Goal: Task Accomplishment & Management: Complete application form

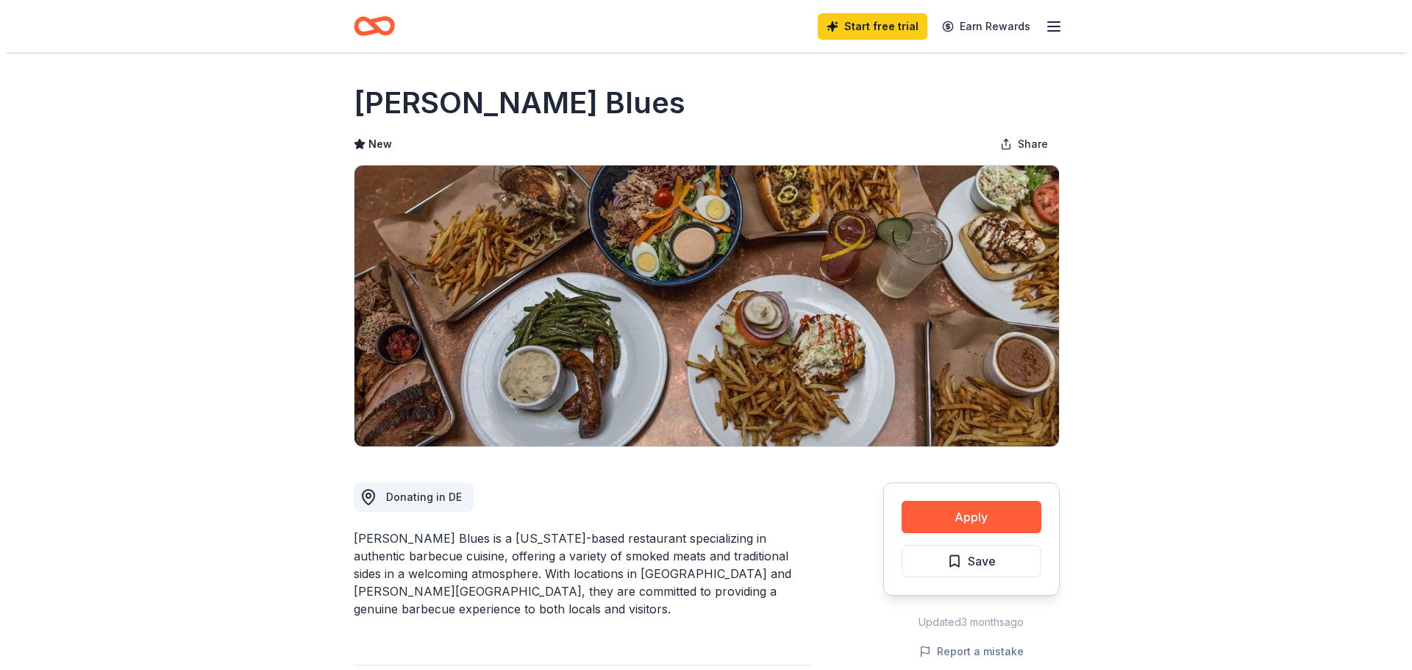
scroll to position [221, 0]
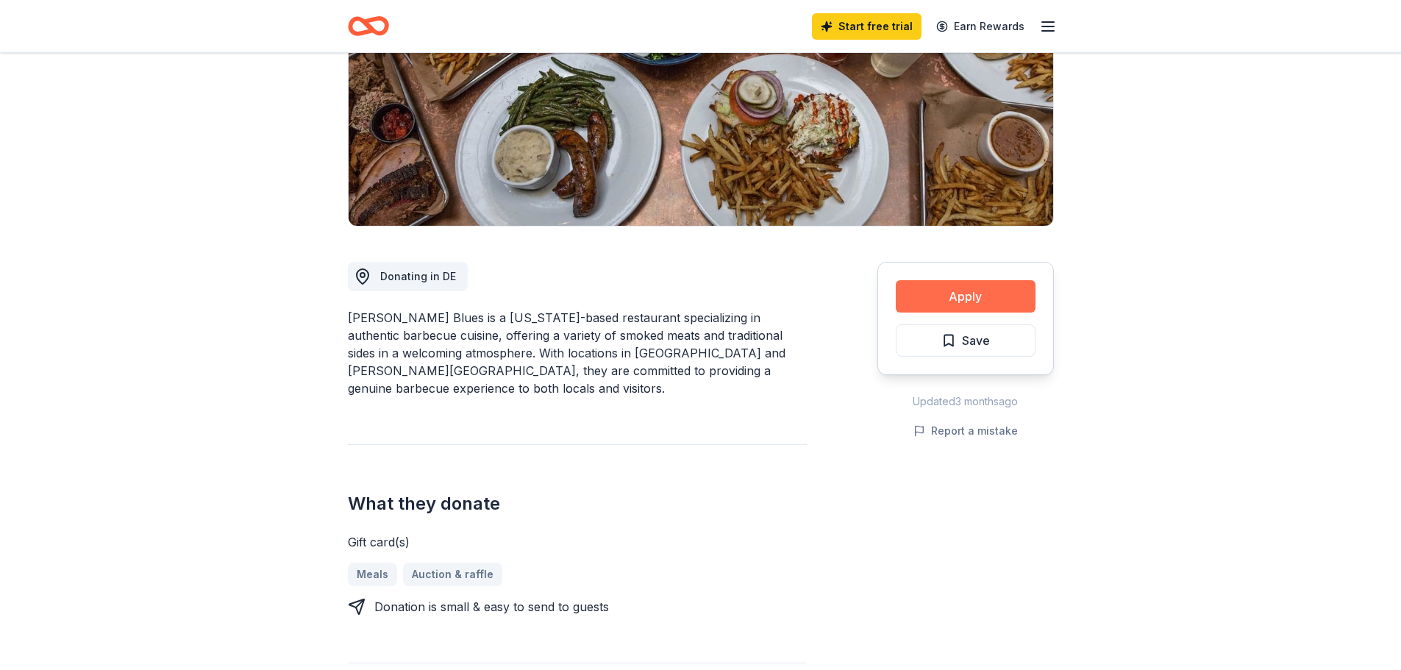
click at [967, 296] on button "Apply" at bounding box center [966, 296] width 140 height 32
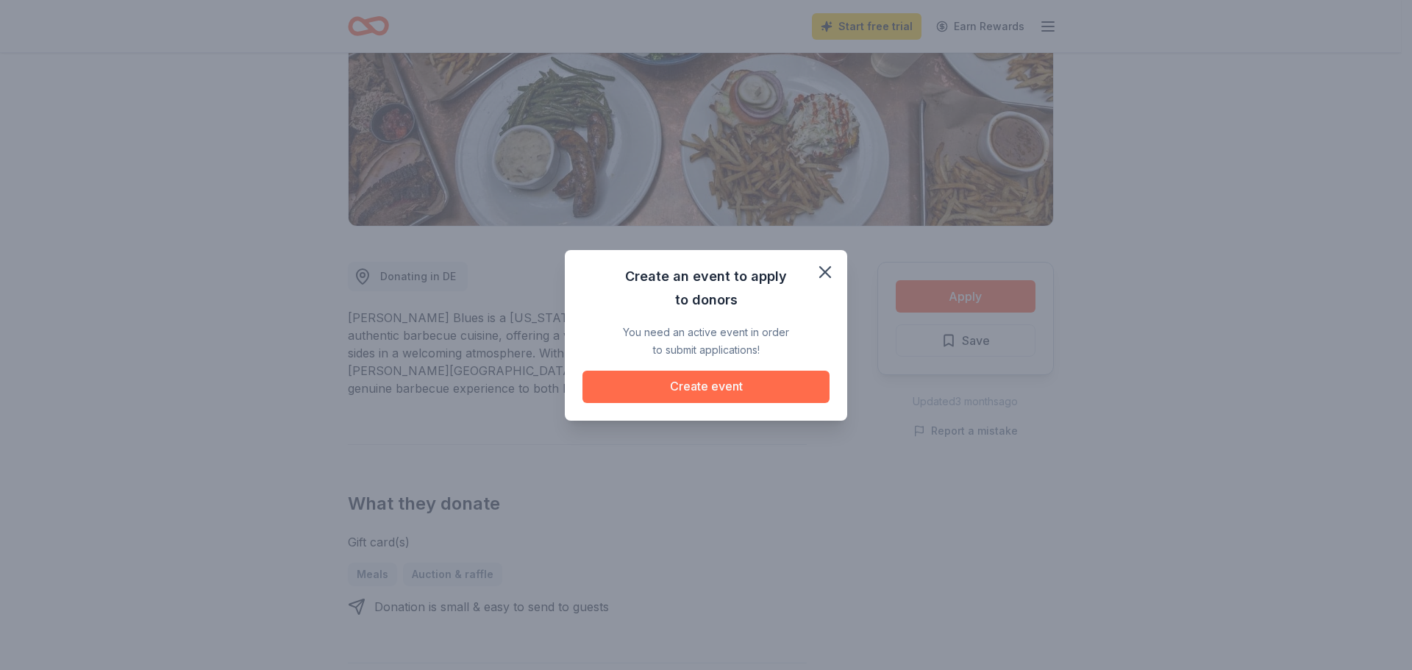
click at [669, 379] on button "Create event" at bounding box center [706, 387] width 247 height 32
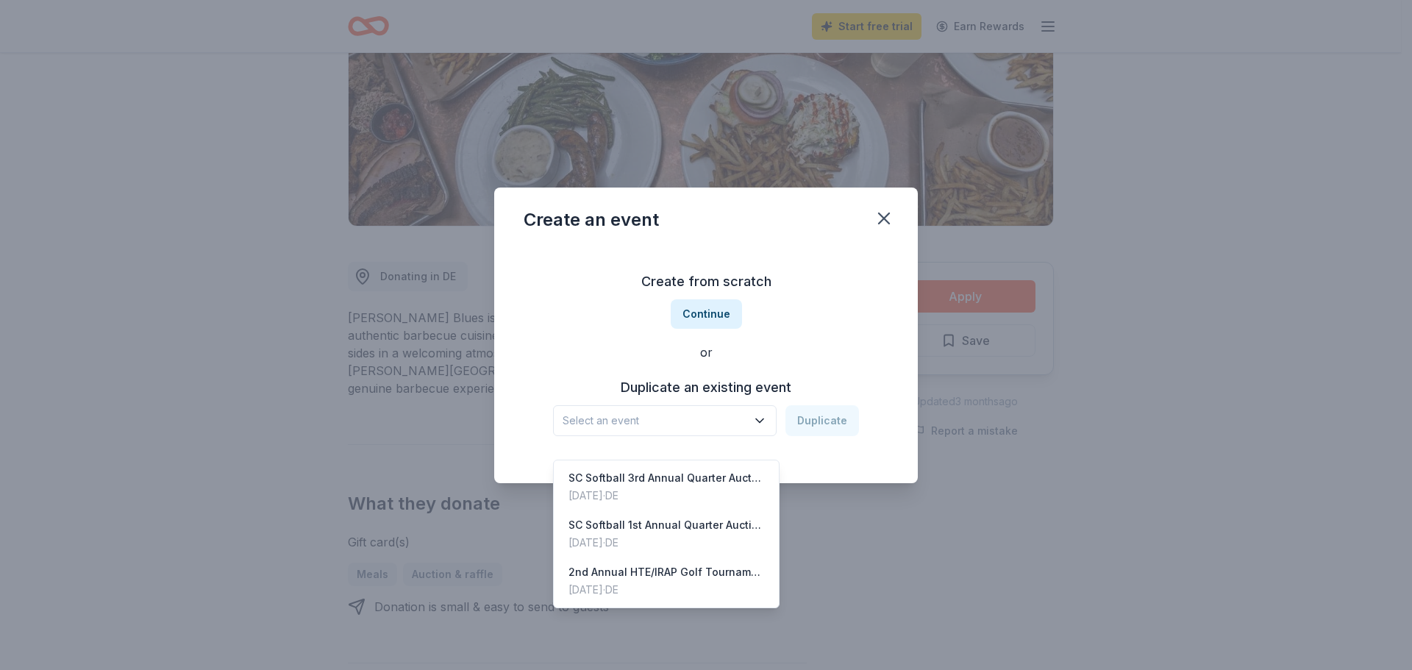
click at [681, 419] on span "Select an event" at bounding box center [655, 421] width 184 height 18
click at [695, 469] on div "SC Softball 3rd Annual Quarter Auction" at bounding box center [667, 478] width 196 height 18
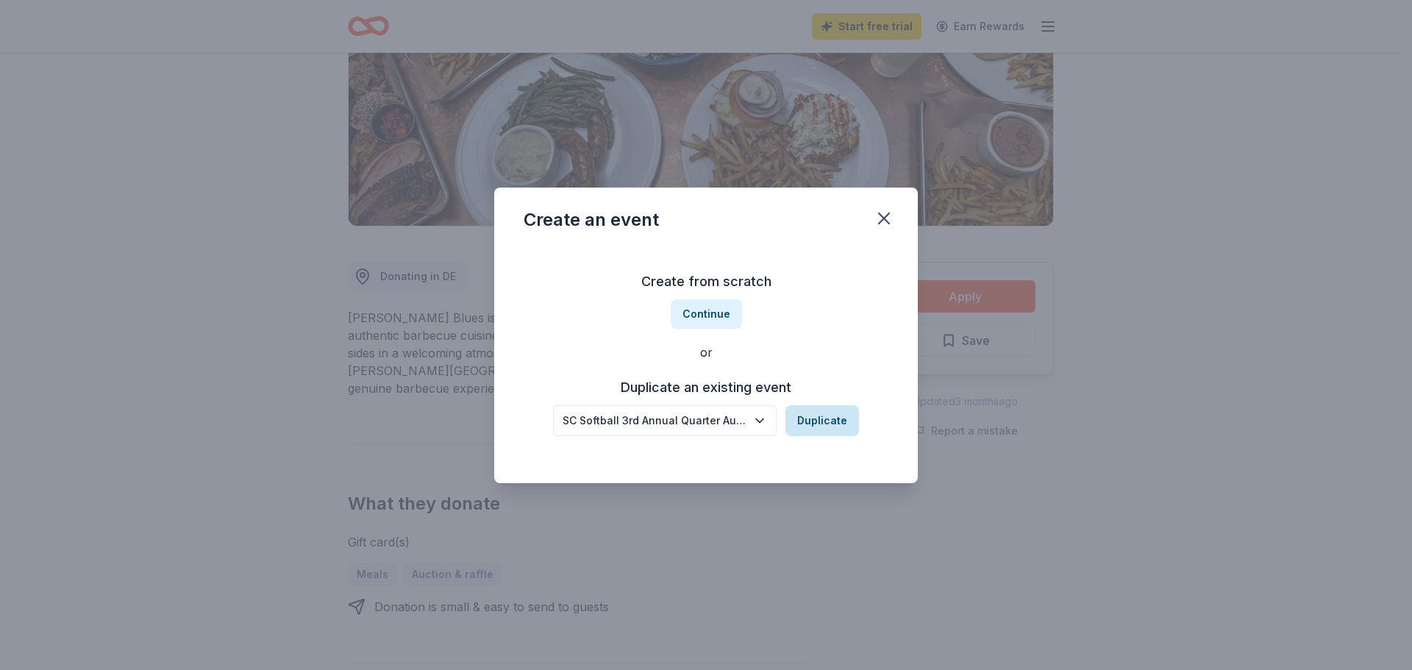
click at [812, 417] on button "Duplicate" at bounding box center [823, 420] width 74 height 31
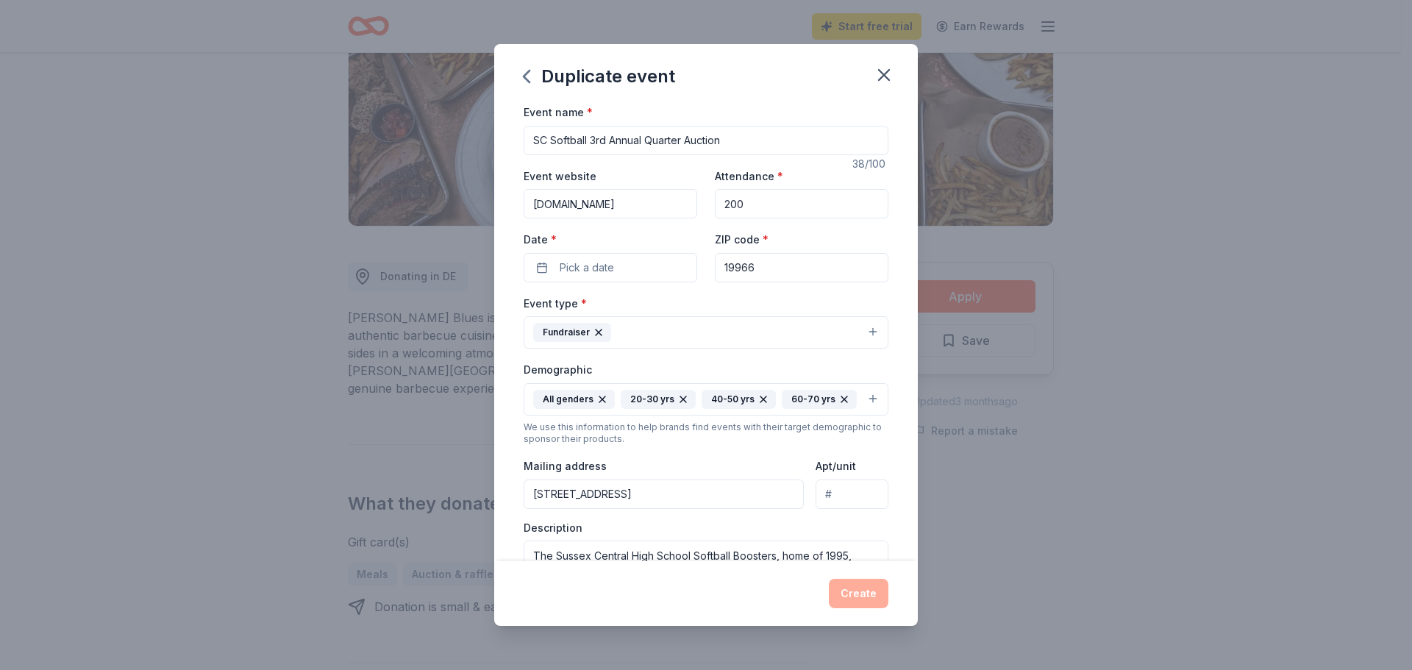
click at [602, 140] on input "SC Softball 3rd Annual Quarter Auction" at bounding box center [706, 140] width 365 height 29
drag, startPoint x: 607, startPoint y: 140, endPoint x: 592, endPoint y: 143, distance: 15.2
click at [592, 143] on input "SC Softball 3rd Annual Quarter Auction" at bounding box center [706, 140] width 365 height 29
type input "SC Softball 4th Annual Quarter Auction"
drag, startPoint x: 760, startPoint y: 195, endPoint x: 717, endPoint y: 199, distance: 42.9
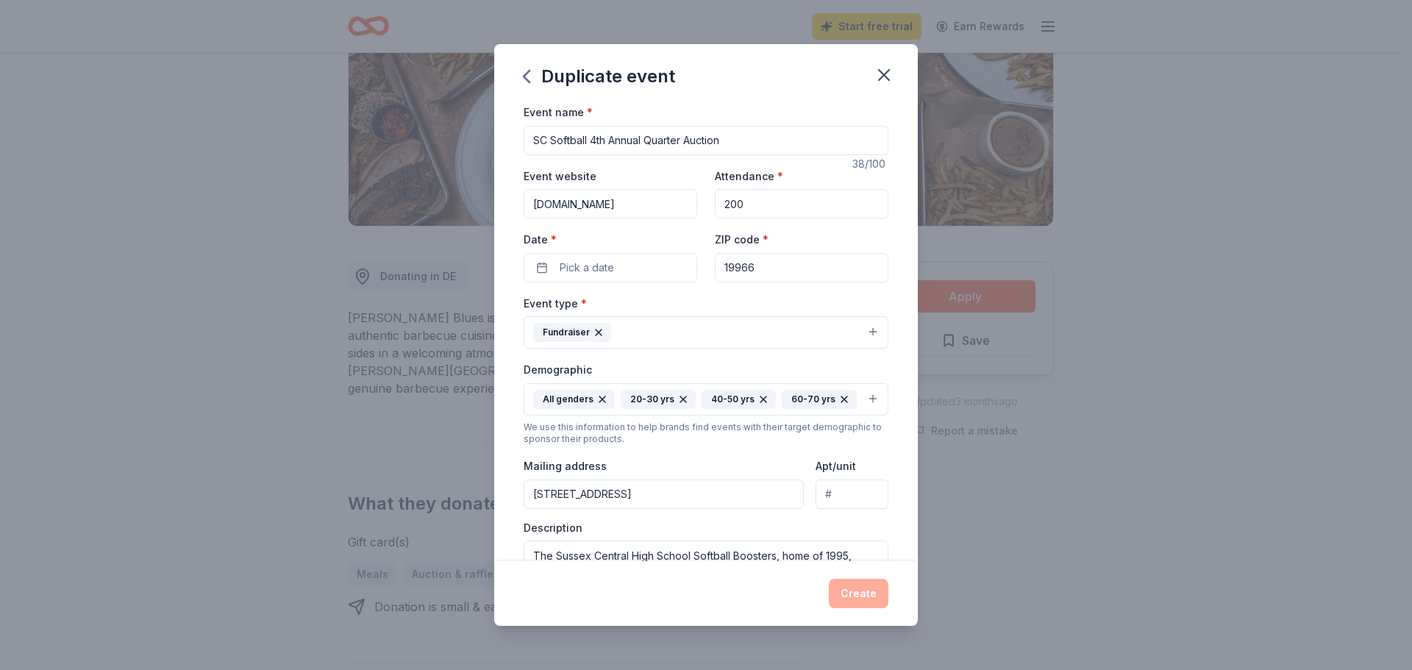
click at [717, 199] on input "200" at bounding box center [802, 203] width 174 height 29
type input "250"
click at [609, 255] on button "Pick a date" at bounding box center [611, 267] width 174 height 29
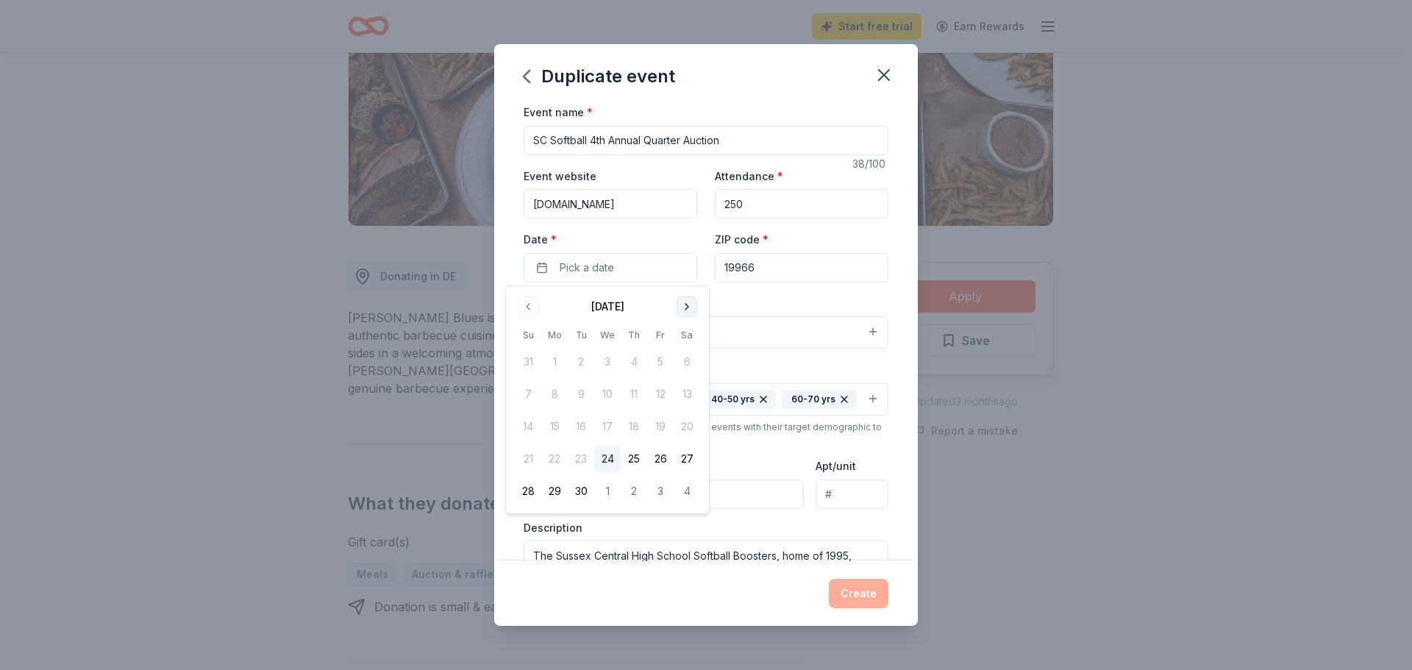
click at [684, 301] on button "Go to next month" at bounding box center [687, 306] width 21 height 21
click at [684, 300] on button "Go to next month" at bounding box center [687, 306] width 21 height 21
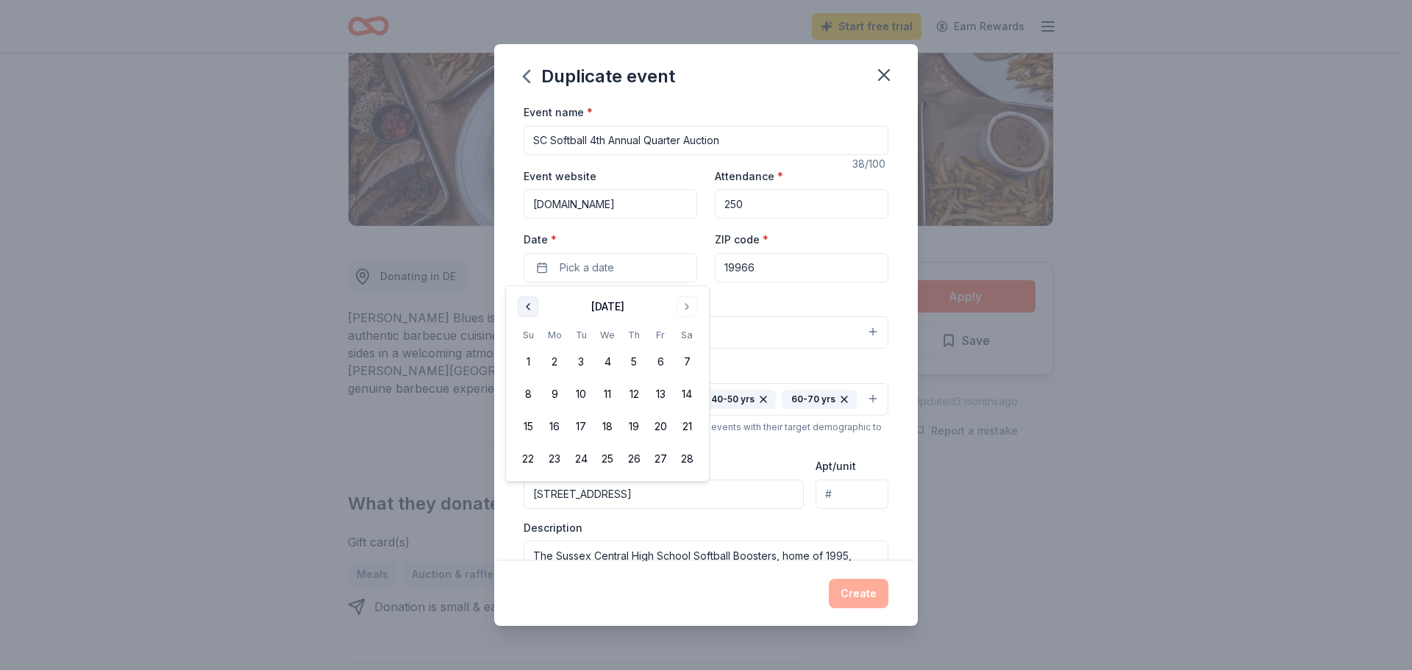
click at [529, 306] on button "Go to previous month" at bounding box center [528, 306] width 21 height 21
click at [690, 480] on button "31" at bounding box center [687, 491] width 26 height 26
click at [866, 285] on div "Event name * SC Softball 4th Annual Quarter Auction 38 /100 Event website [DOMA…" at bounding box center [706, 444] width 365 height 683
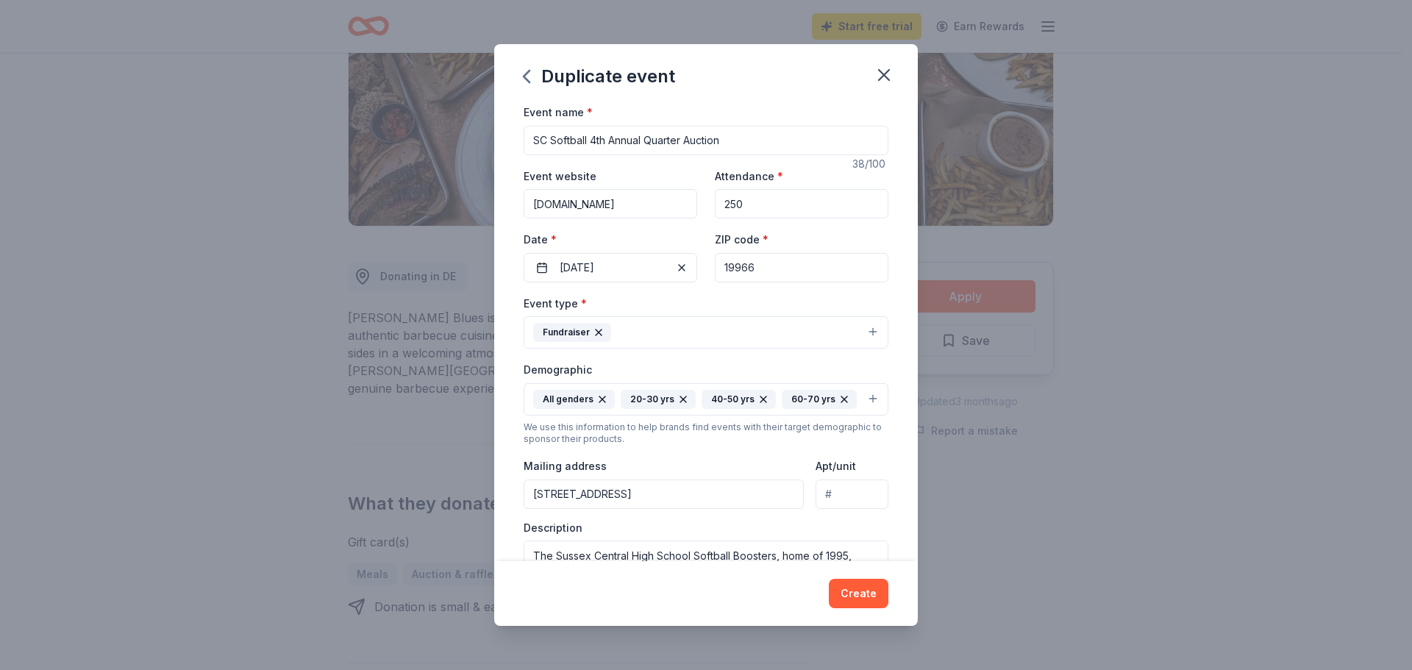
scroll to position [147, 0]
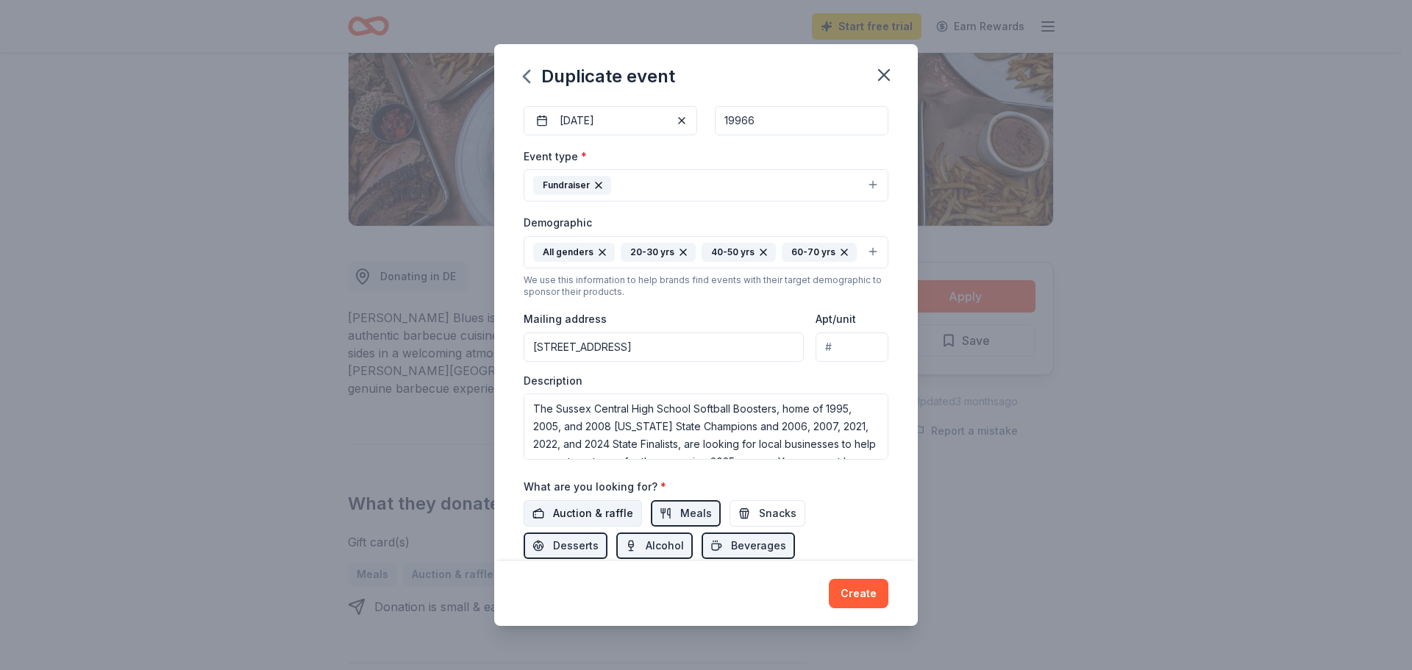
click at [570, 513] on span "Auction & raffle" at bounding box center [593, 514] width 80 height 18
click at [663, 544] on span "Alcohol" at bounding box center [665, 546] width 38 height 18
click at [680, 518] on span "Meals" at bounding box center [696, 514] width 32 height 18
click at [572, 538] on span "Desserts" at bounding box center [576, 546] width 46 height 18
click at [706, 541] on button "Beverages" at bounding box center [748, 546] width 93 height 26
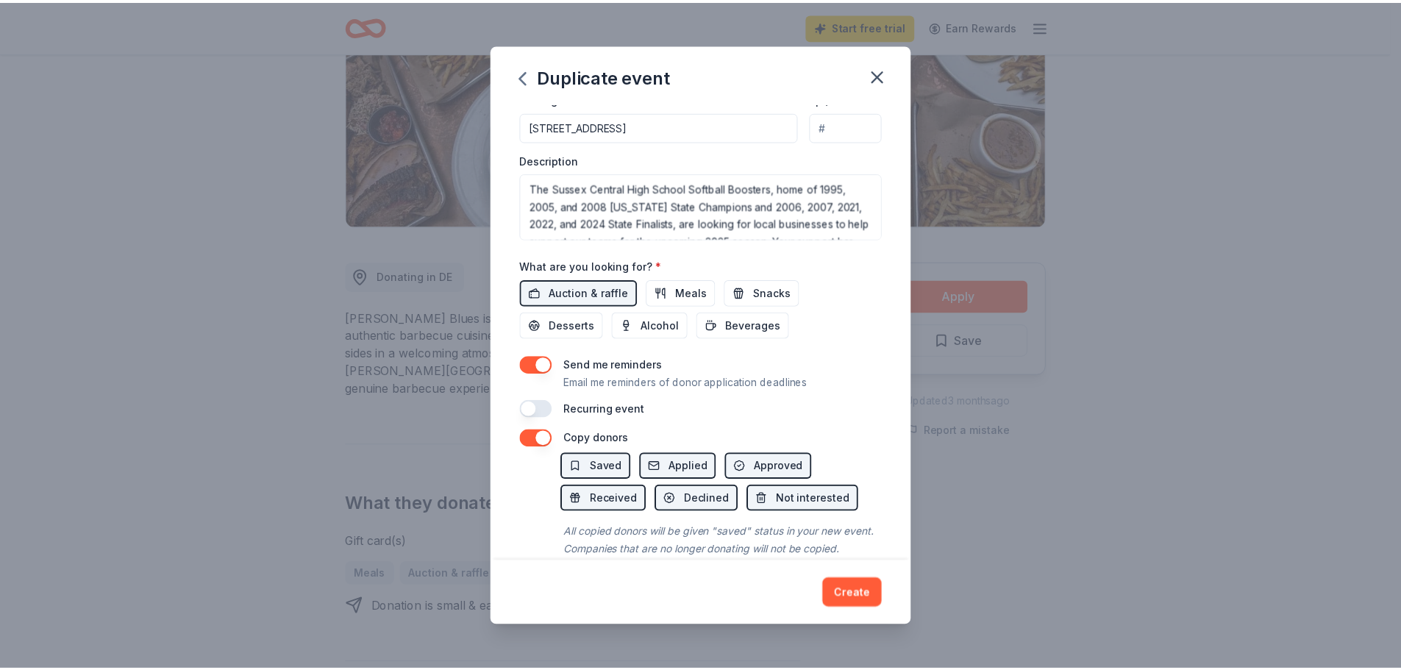
scroll to position [410, 0]
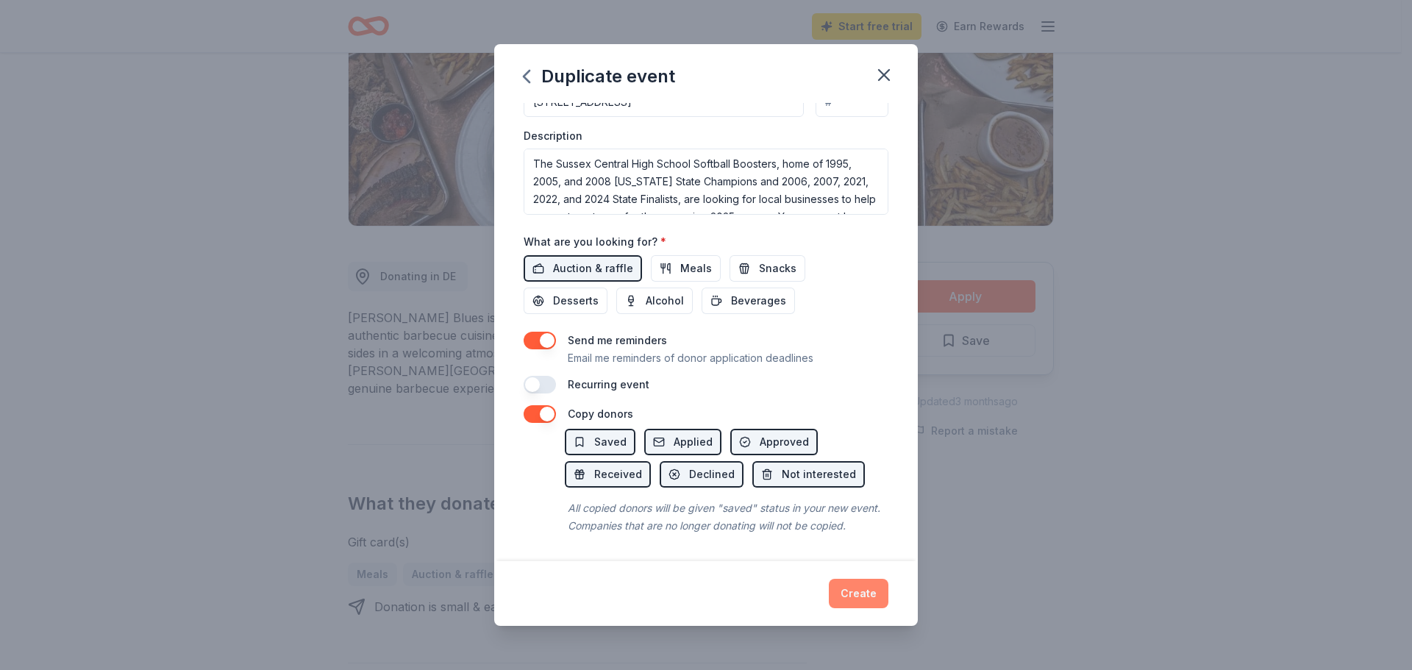
click at [860, 594] on button "Create" at bounding box center [859, 593] width 60 height 29
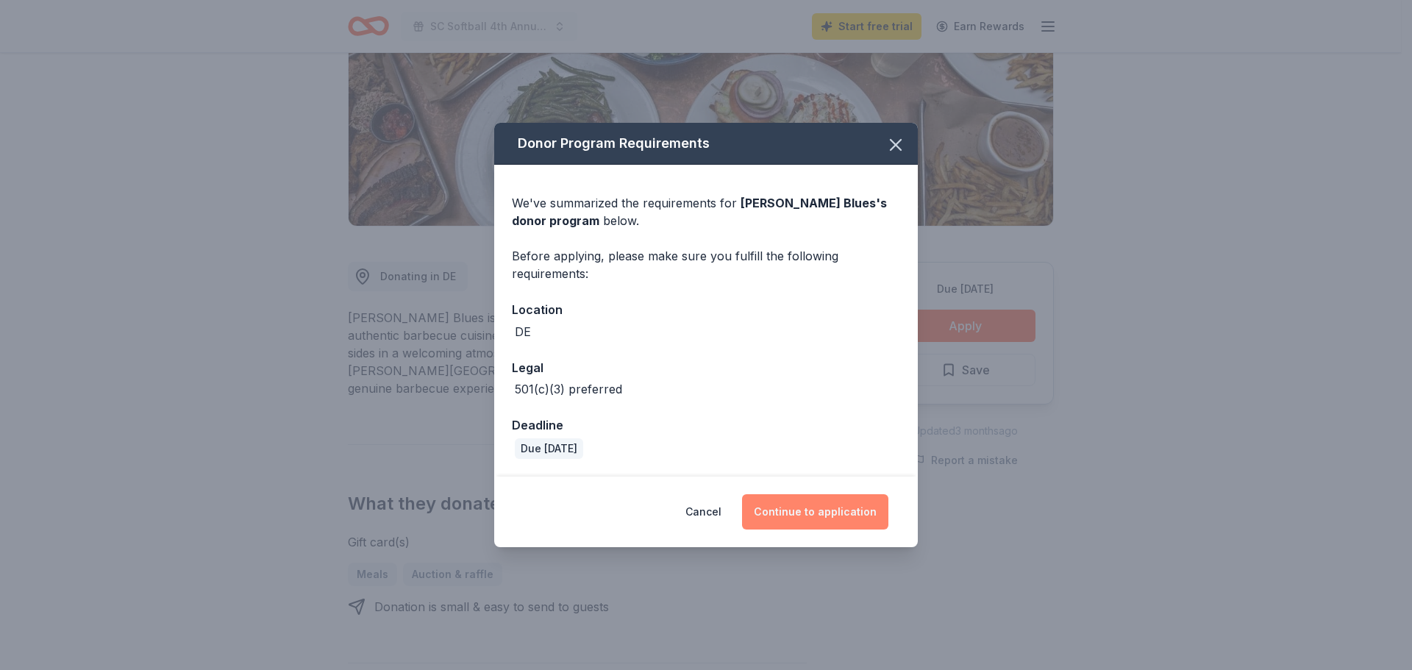
click at [811, 514] on button "Continue to application" at bounding box center [815, 511] width 146 height 35
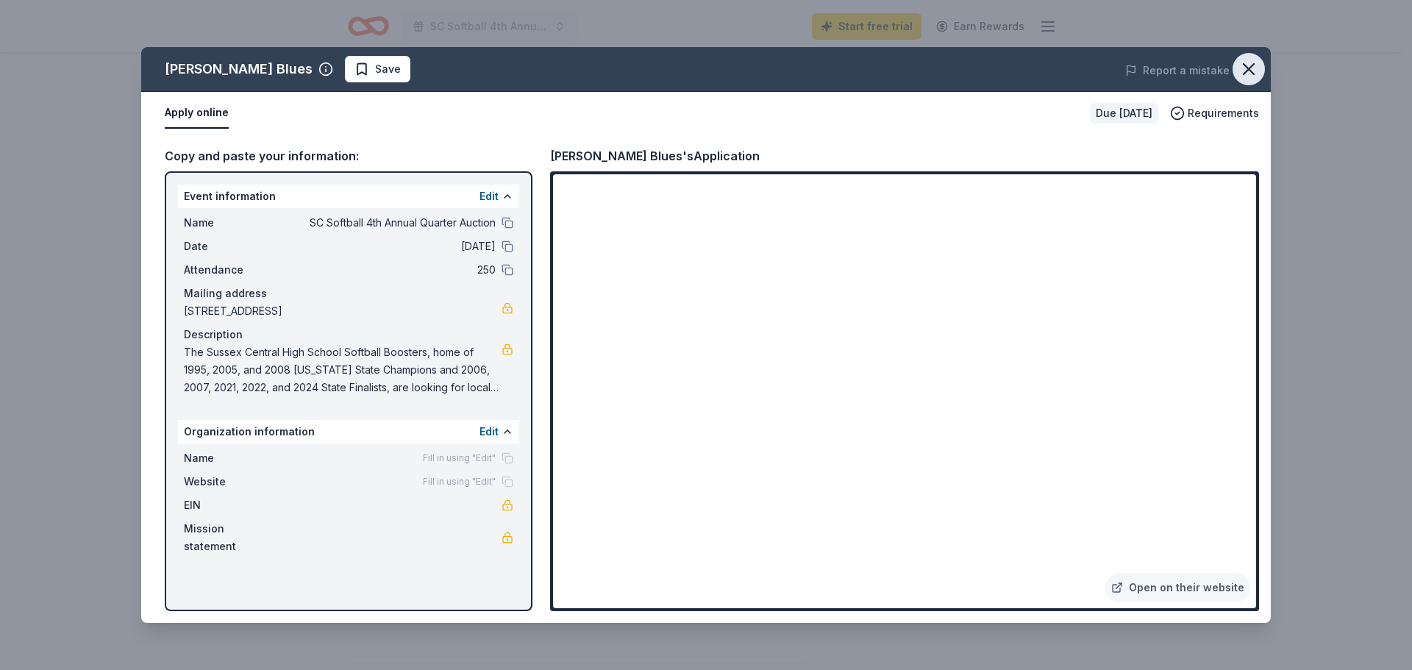
click at [1248, 65] on icon "button" at bounding box center [1249, 69] width 21 height 21
